Goal: Task Accomplishment & Management: Manage account settings

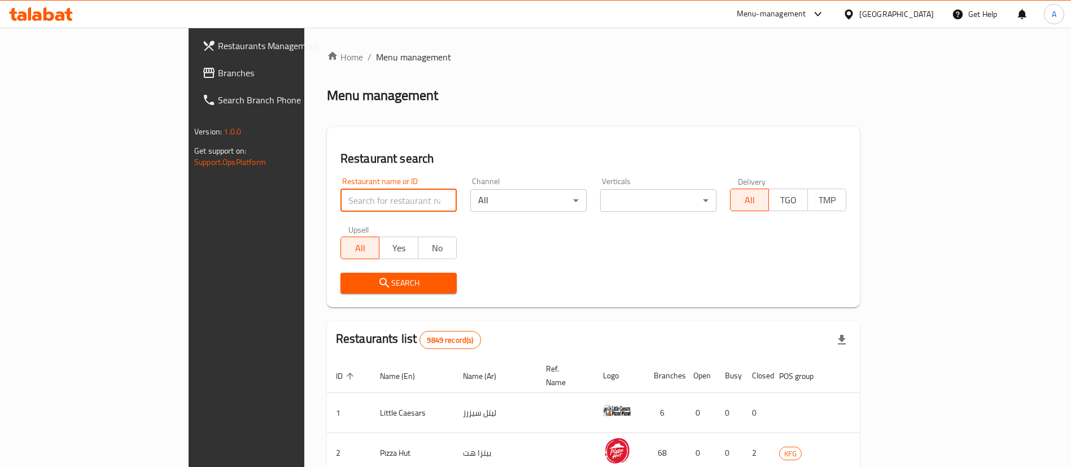
click at [340, 203] on input "search" at bounding box center [398, 200] width 116 height 23
type input "lamesh"
click button "Search" at bounding box center [398, 283] width 116 height 21
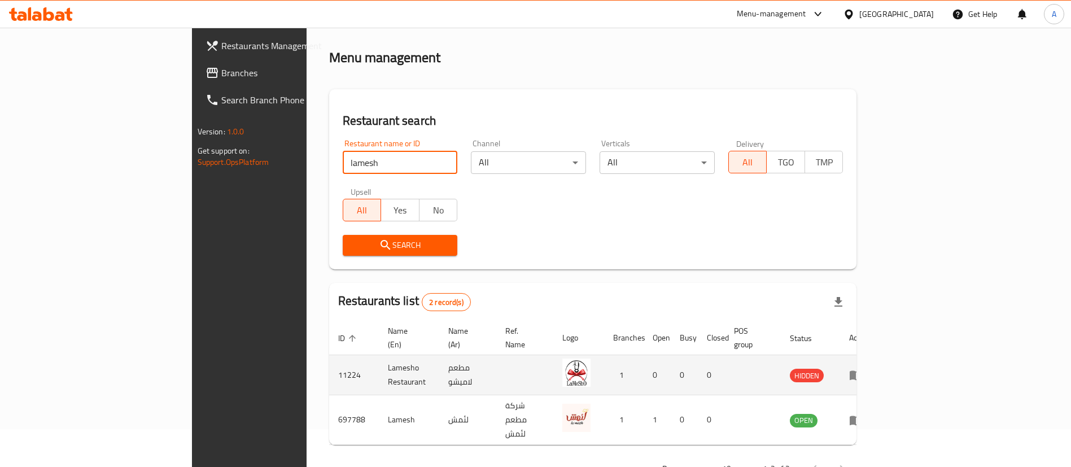
scroll to position [55, 0]
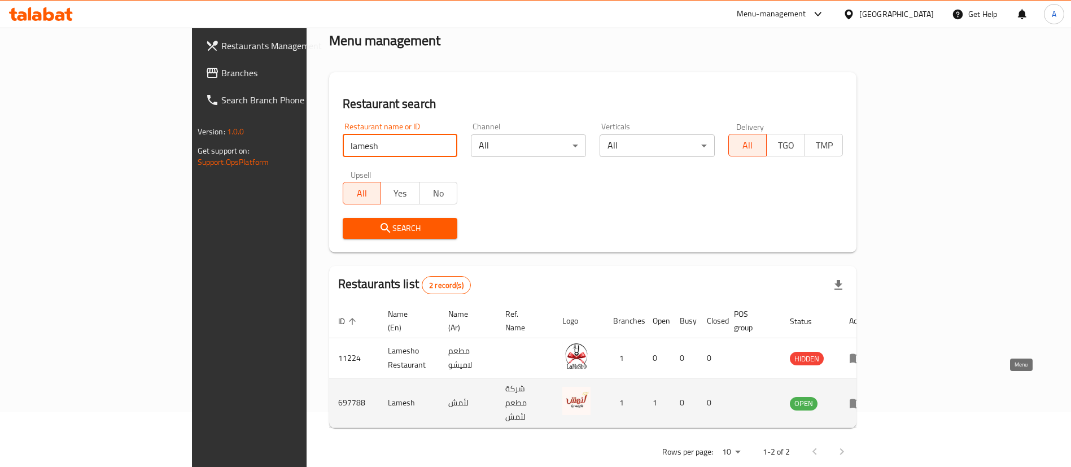
click at [862, 396] on icon "enhanced table" at bounding box center [856, 403] width 14 height 14
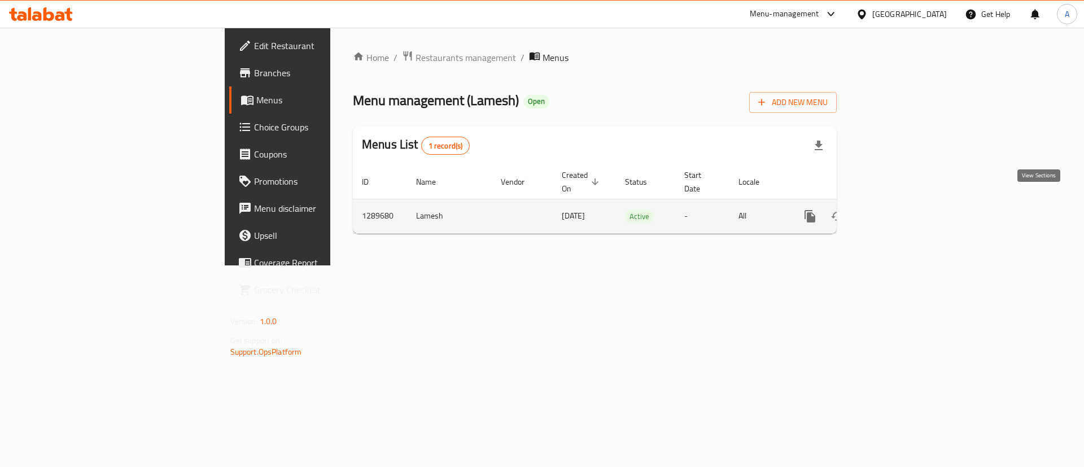
click at [896, 211] on icon "enhanced table" at bounding box center [891, 216] width 10 height 10
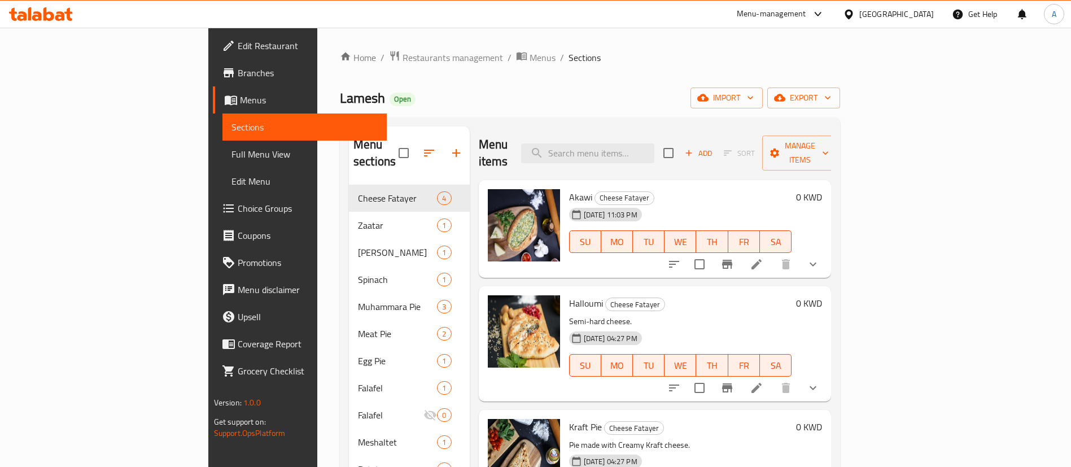
click at [238, 207] on span "Choice Groups" at bounding box center [308, 209] width 141 height 14
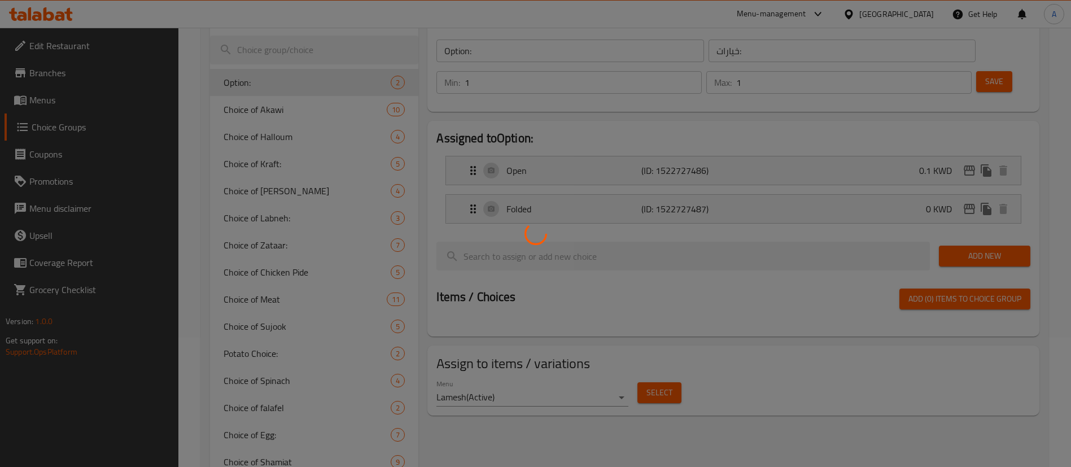
scroll to position [169, 0]
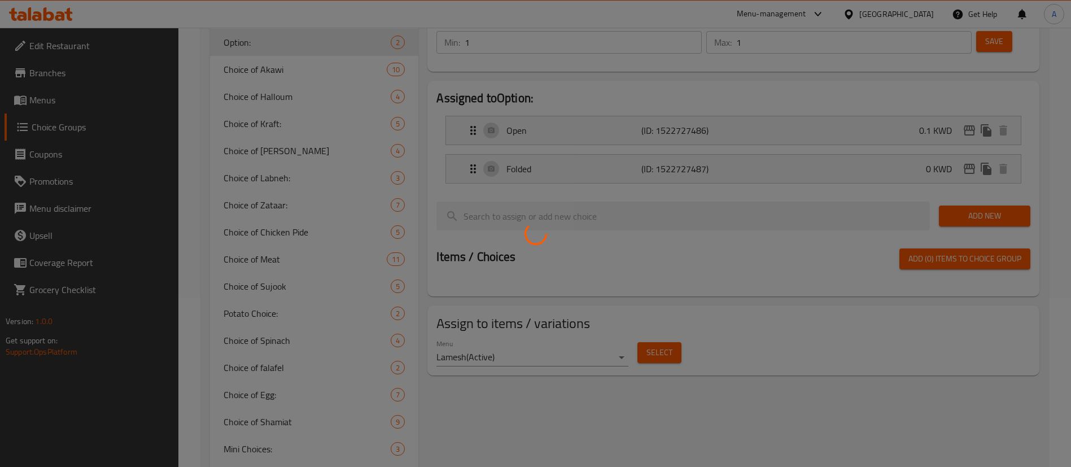
click at [304, 215] on div at bounding box center [535, 233] width 1071 height 467
click at [306, 200] on div at bounding box center [535, 233] width 1071 height 467
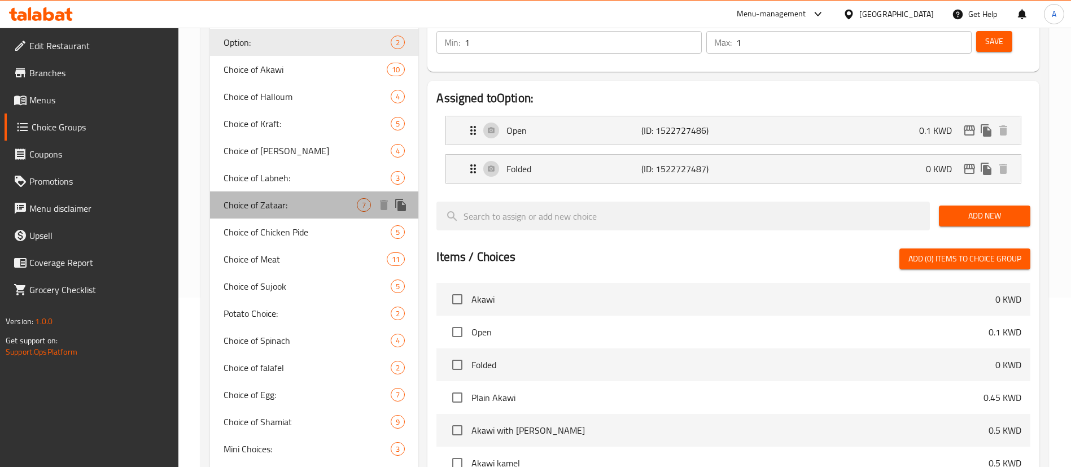
click at [287, 213] on div "Choice of Zataar: 7" at bounding box center [314, 204] width 208 height 27
type input "Choice of Zataar:"
type input "اختيار الزعتر:"
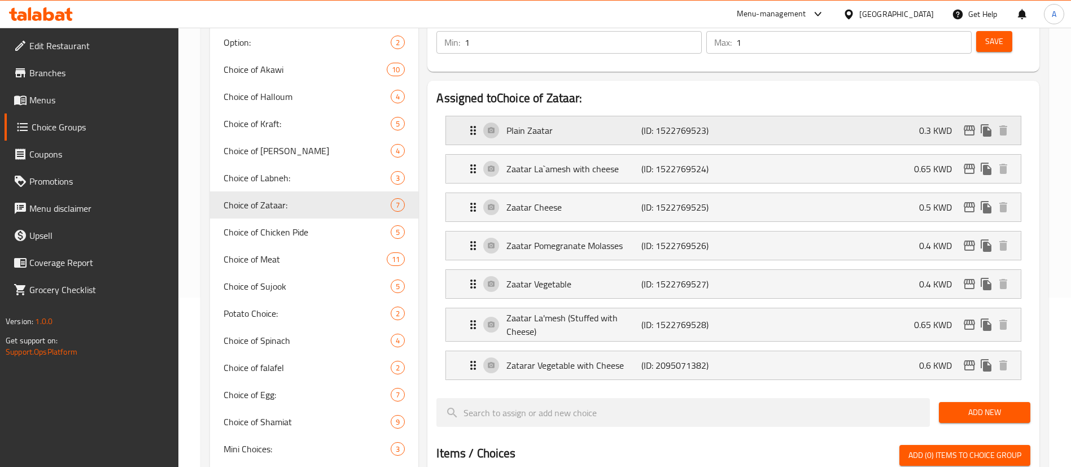
click at [626, 124] on p "Plain Zaatar" at bounding box center [573, 131] width 134 height 14
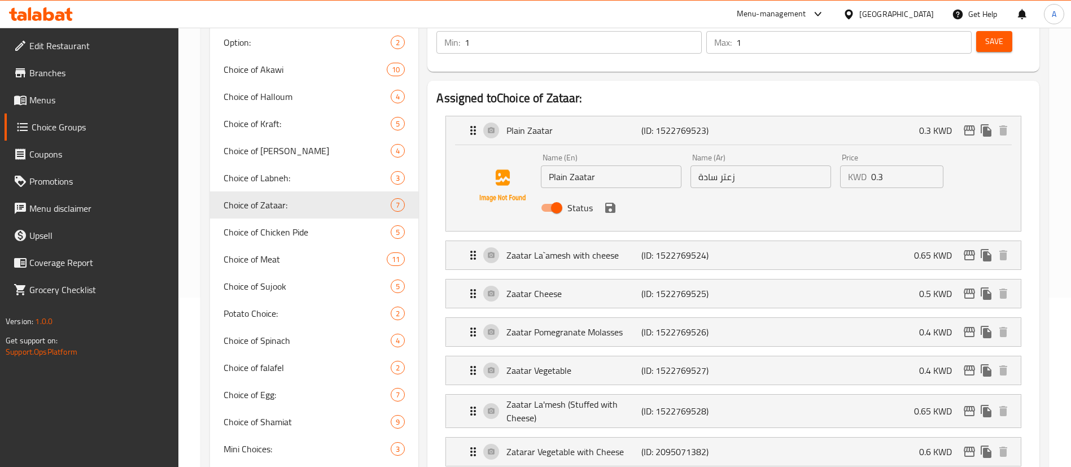
click at [893, 165] on input "0.3" at bounding box center [907, 176] width 72 height 23
click at [609, 203] on icon "save" at bounding box center [610, 208] width 10 height 10
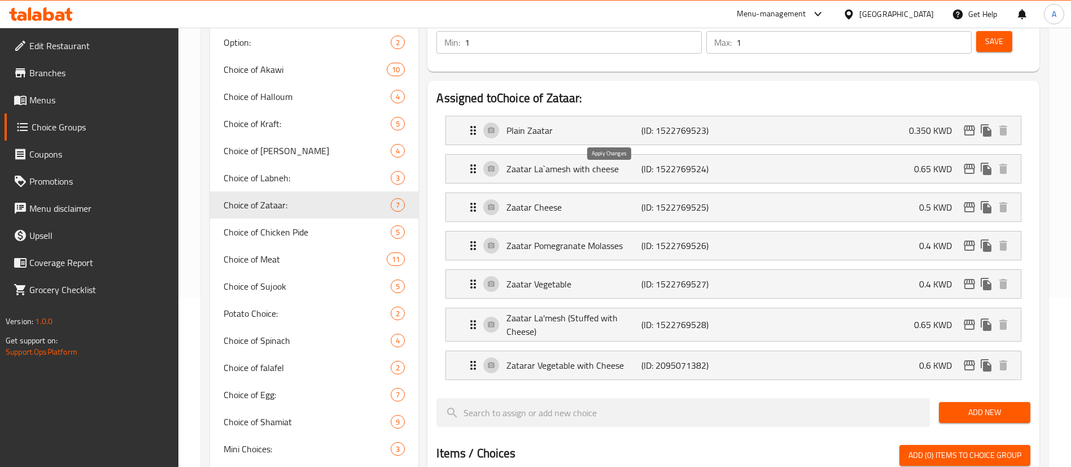
type input "0.350"
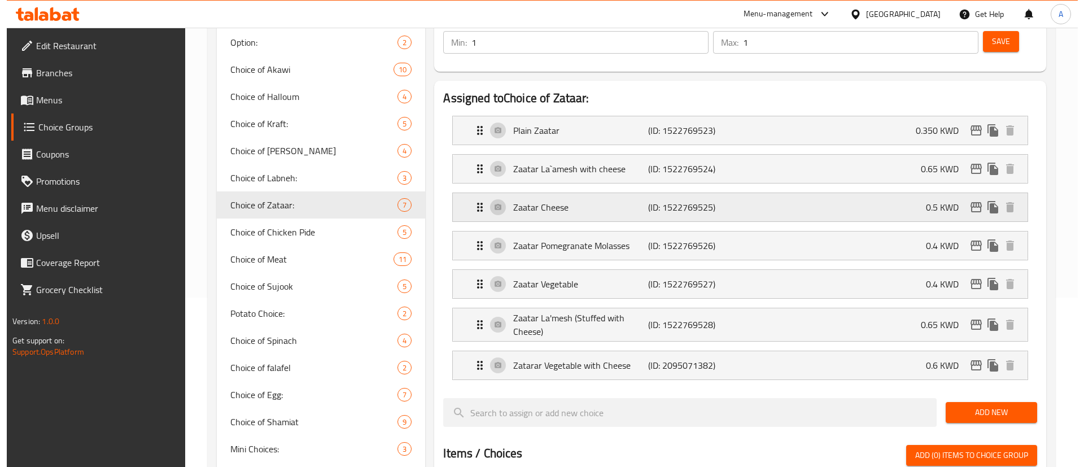
scroll to position [0, 0]
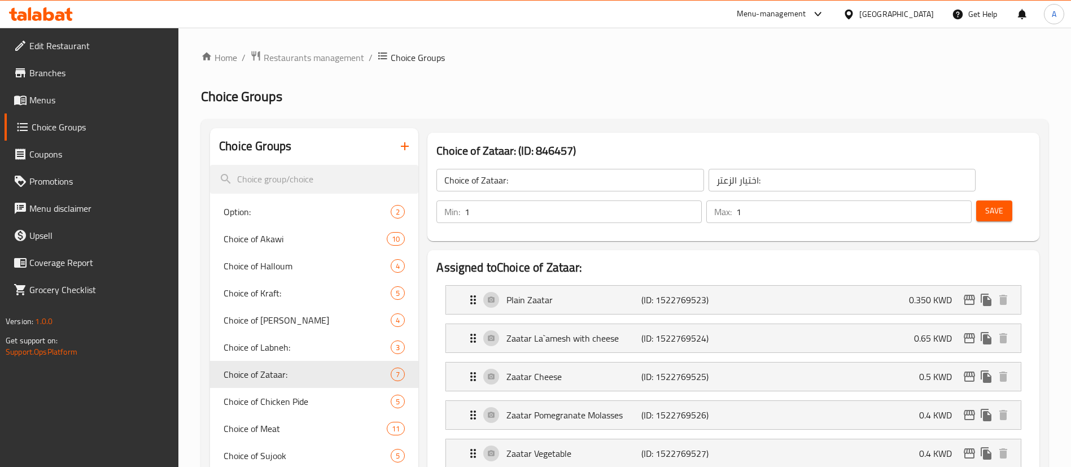
click at [985, 204] on span "Save" at bounding box center [994, 211] width 18 height 14
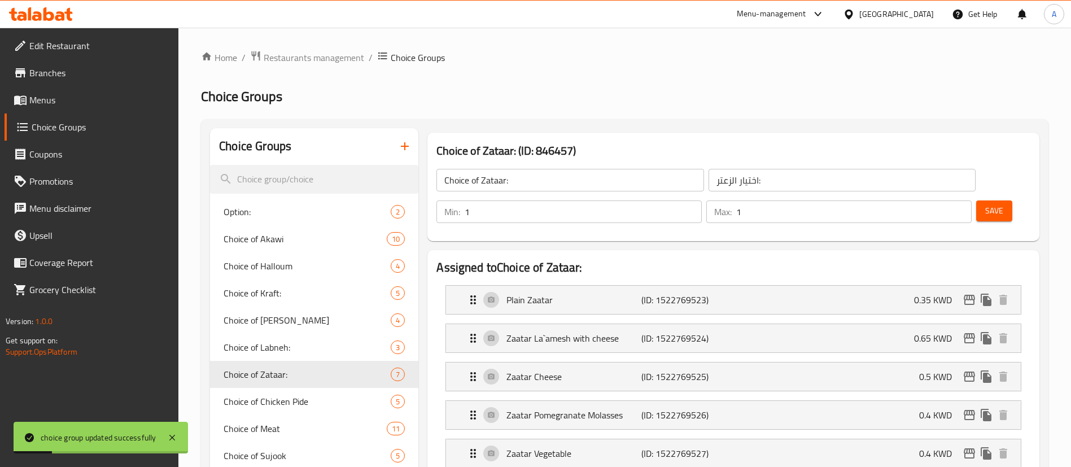
click at [81, 99] on span "Menus" at bounding box center [99, 100] width 141 height 14
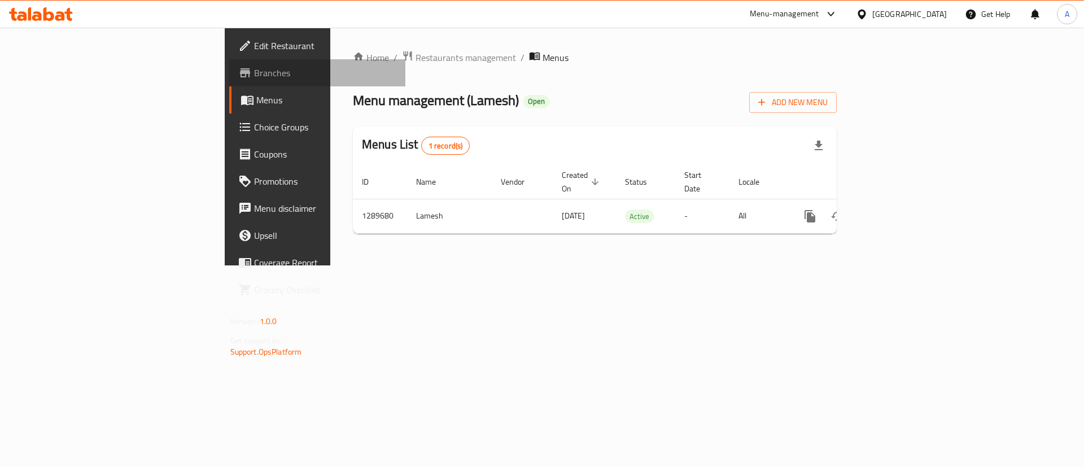
click at [254, 77] on span "Branches" at bounding box center [325, 73] width 143 height 14
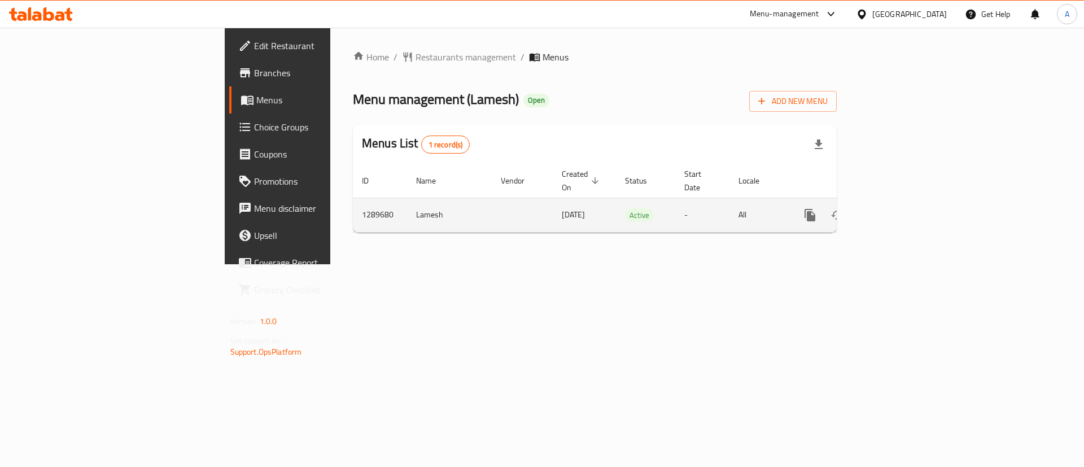
click at [898, 208] on icon "enhanced table" at bounding box center [891, 215] width 14 height 14
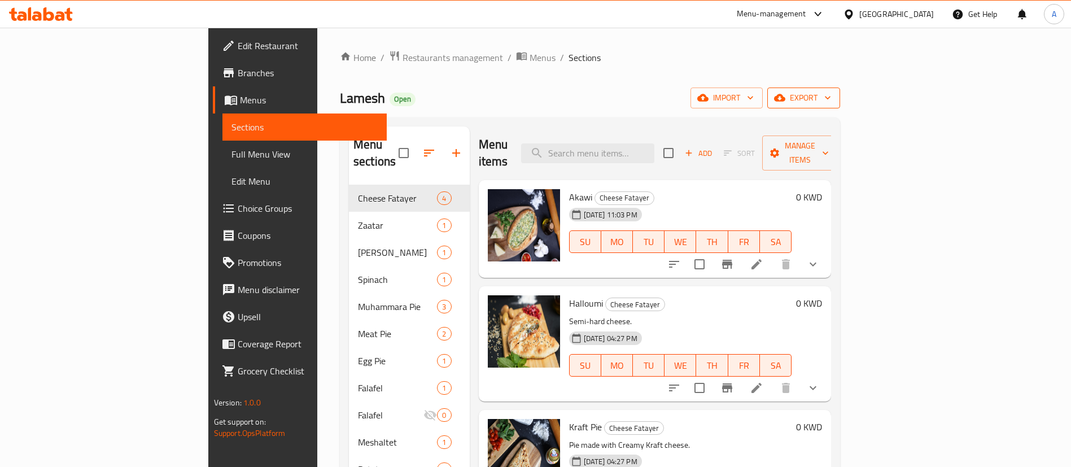
click at [831, 102] on span "export" at bounding box center [803, 98] width 55 height 14
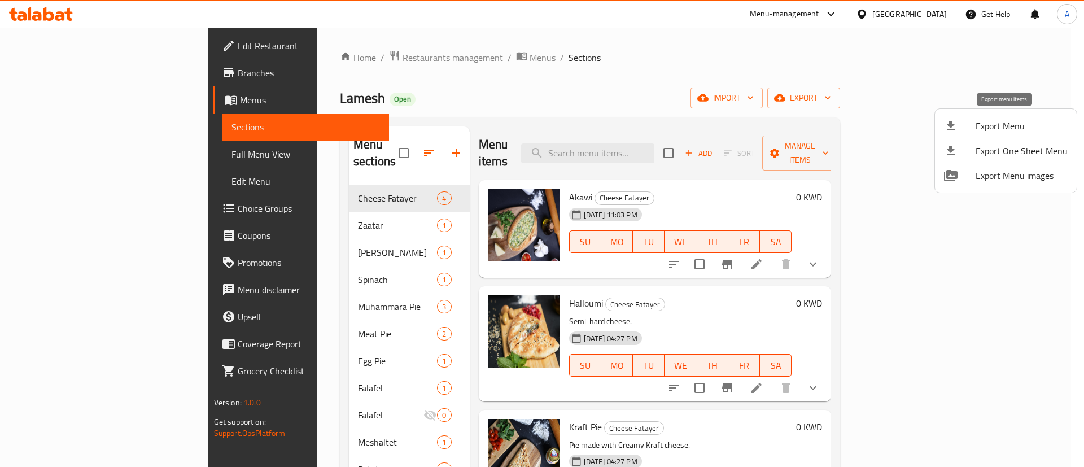
click at [1018, 130] on span "Export Menu" at bounding box center [1021, 126] width 92 height 14
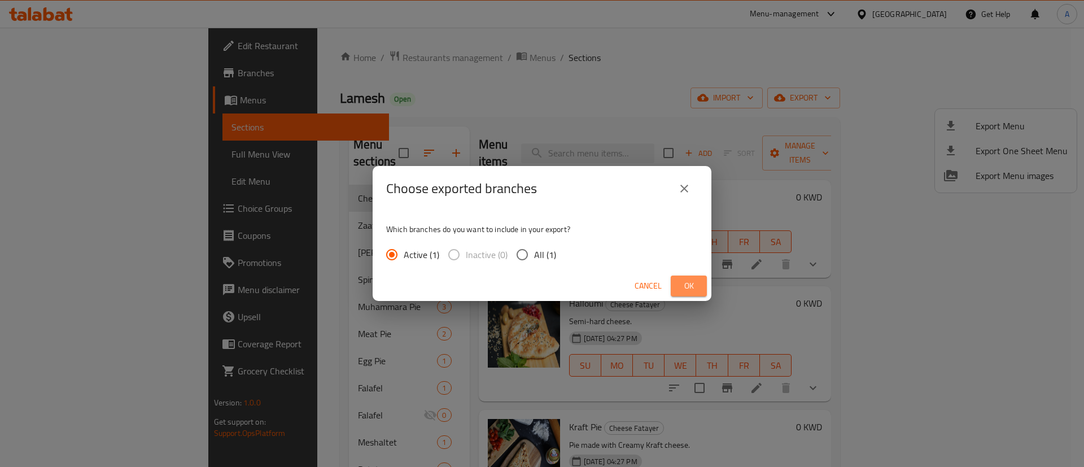
click at [704, 279] on button "Ok" at bounding box center [689, 285] width 36 height 21
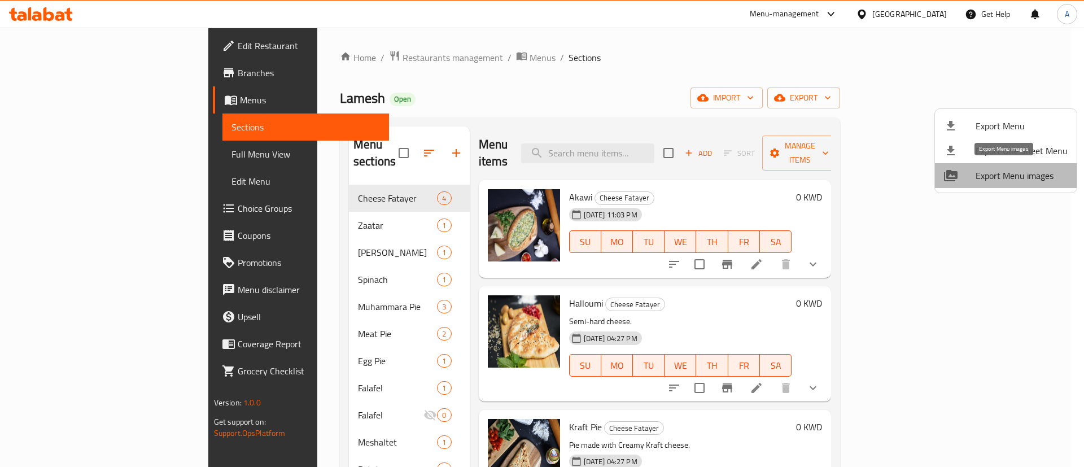
click at [1041, 175] on span "Export Menu images" at bounding box center [1021, 176] width 92 height 14
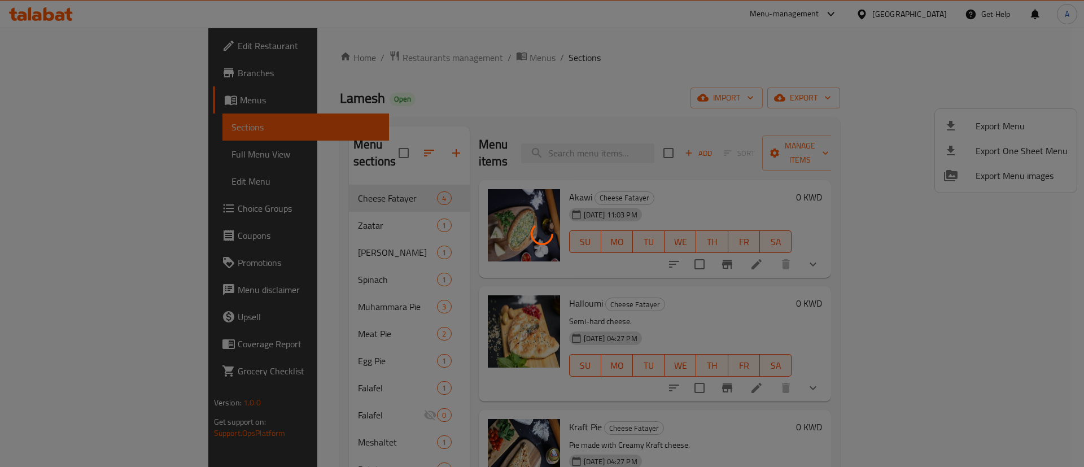
click at [1006, 178] on div at bounding box center [542, 233] width 1084 height 467
